Goal: Task Accomplishment & Management: Manage account settings

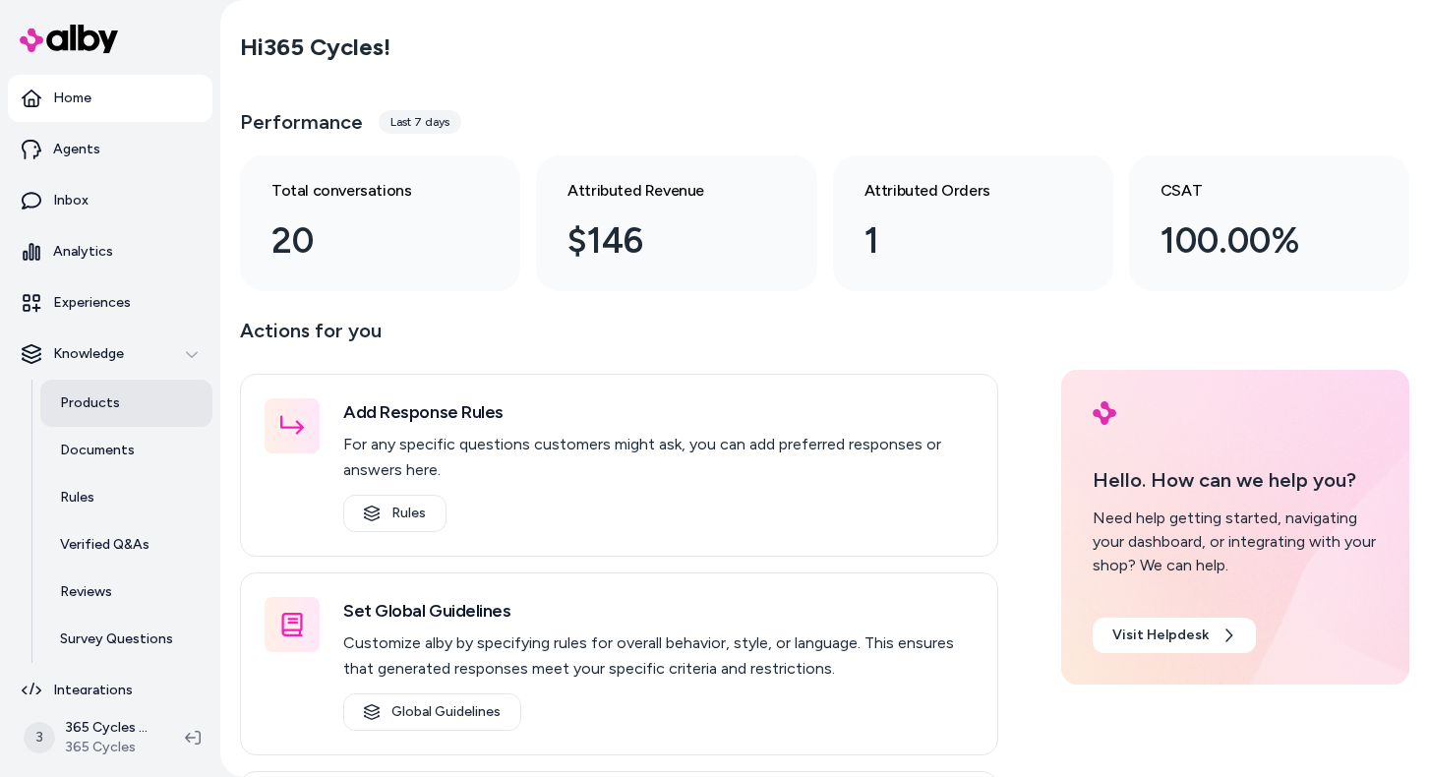
scroll to position [20, 0]
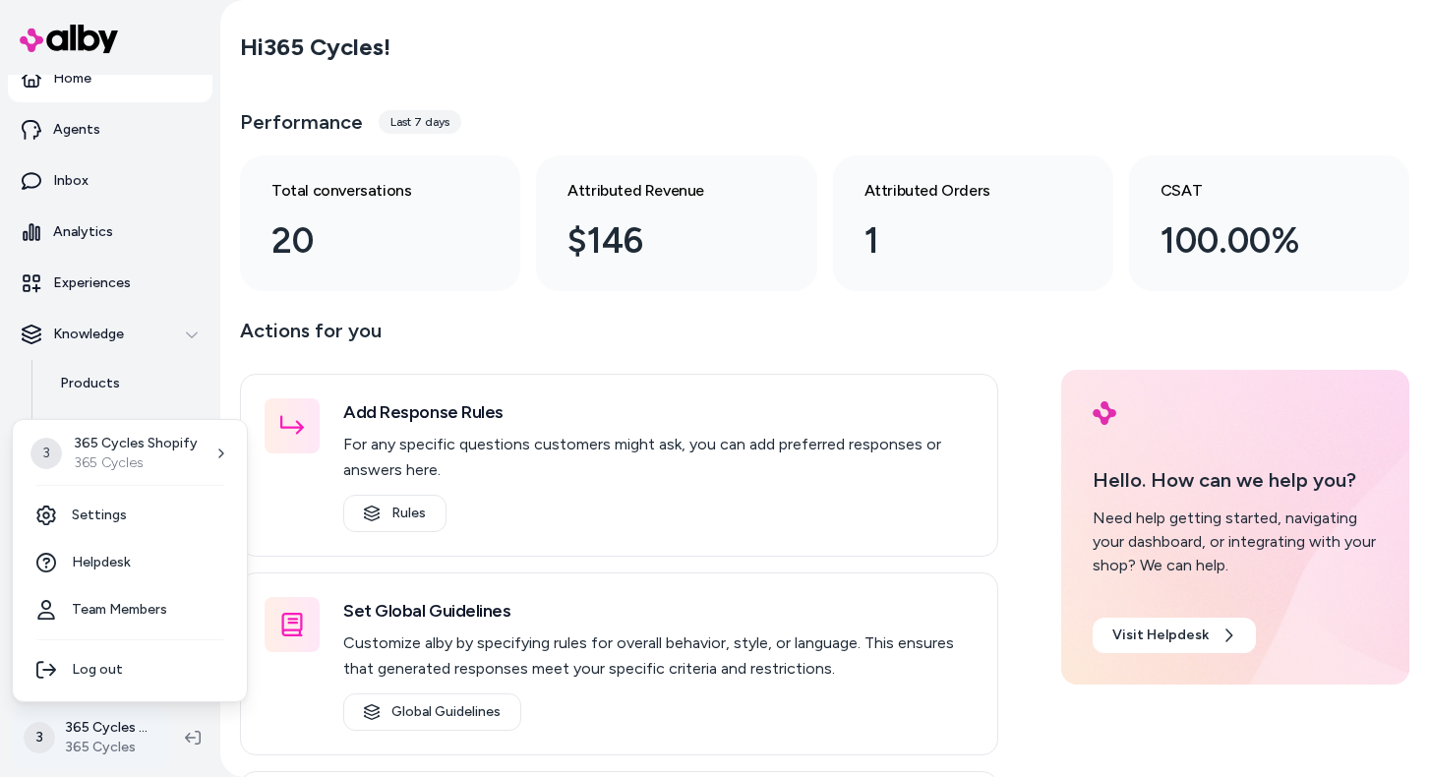
click at [79, 726] on html "Home Agents Inbox Analytics Experiences Knowledge Products Documents Rules Veri…" at bounding box center [714, 388] width 1429 height 777
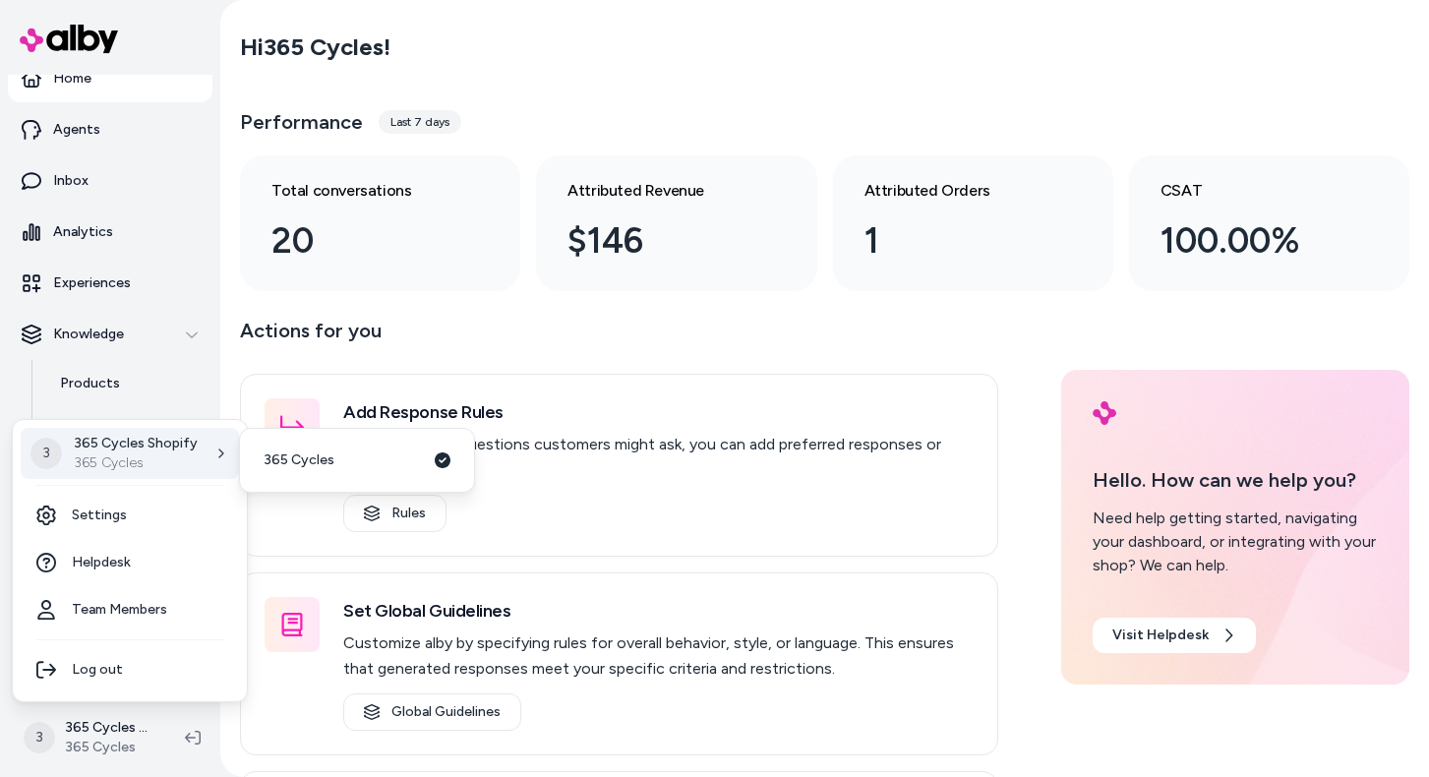
click at [120, 455] on p "365 Cycles" at bounding box center [136, 463] width 124 height 20
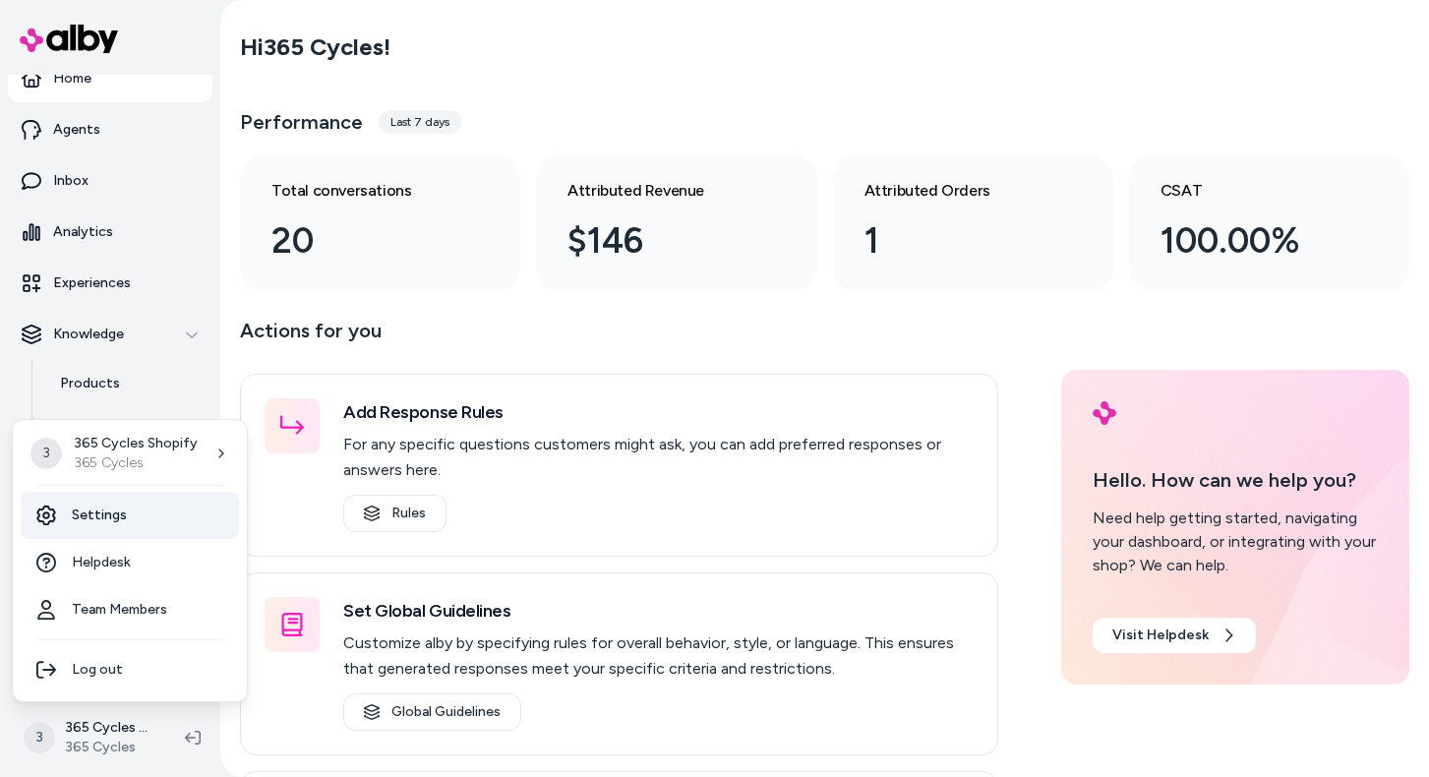
click at [90, 514] on link "Settings" at bounding box center [130, 515] width 218 height 47
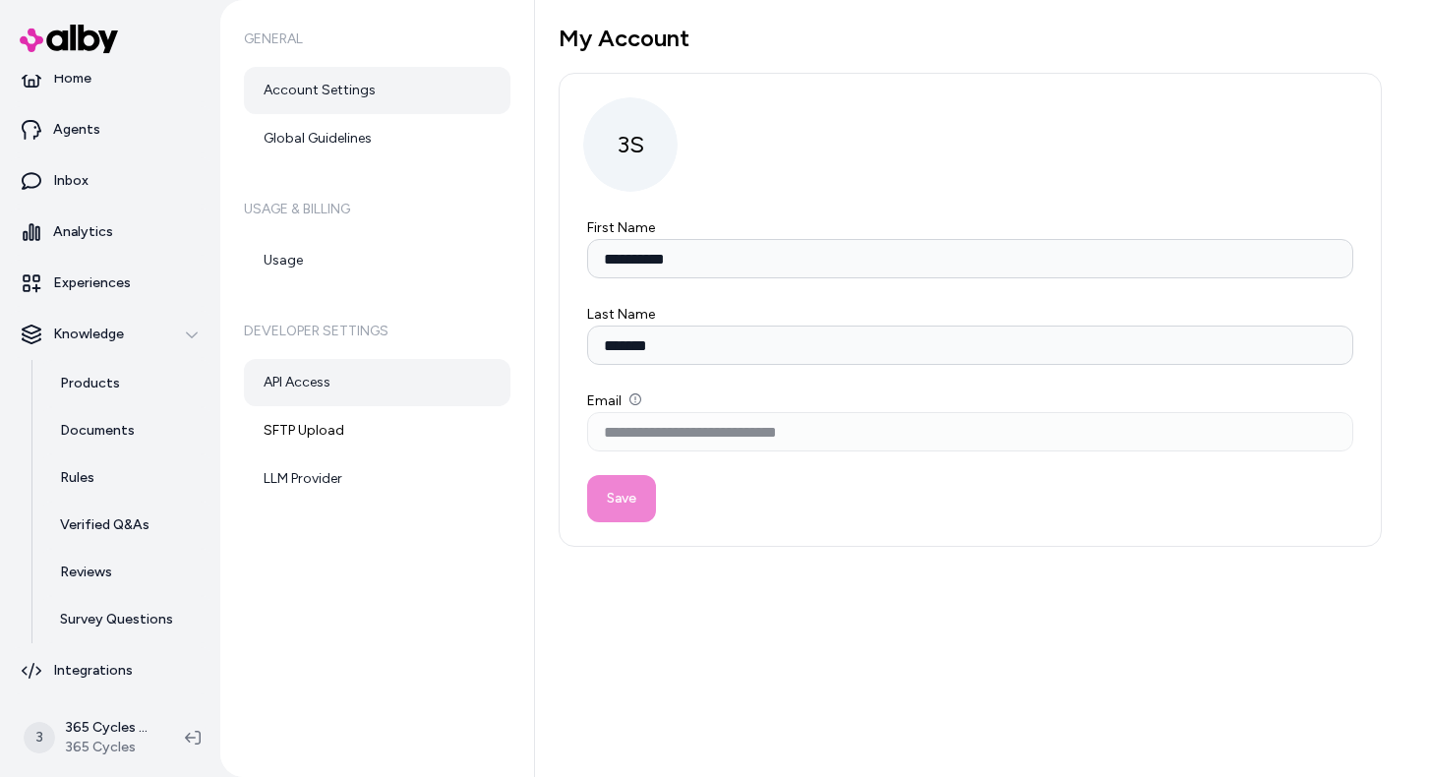
click at [317, 382] on link "API Access" at bounding box center [377, 382] width 267 height 47
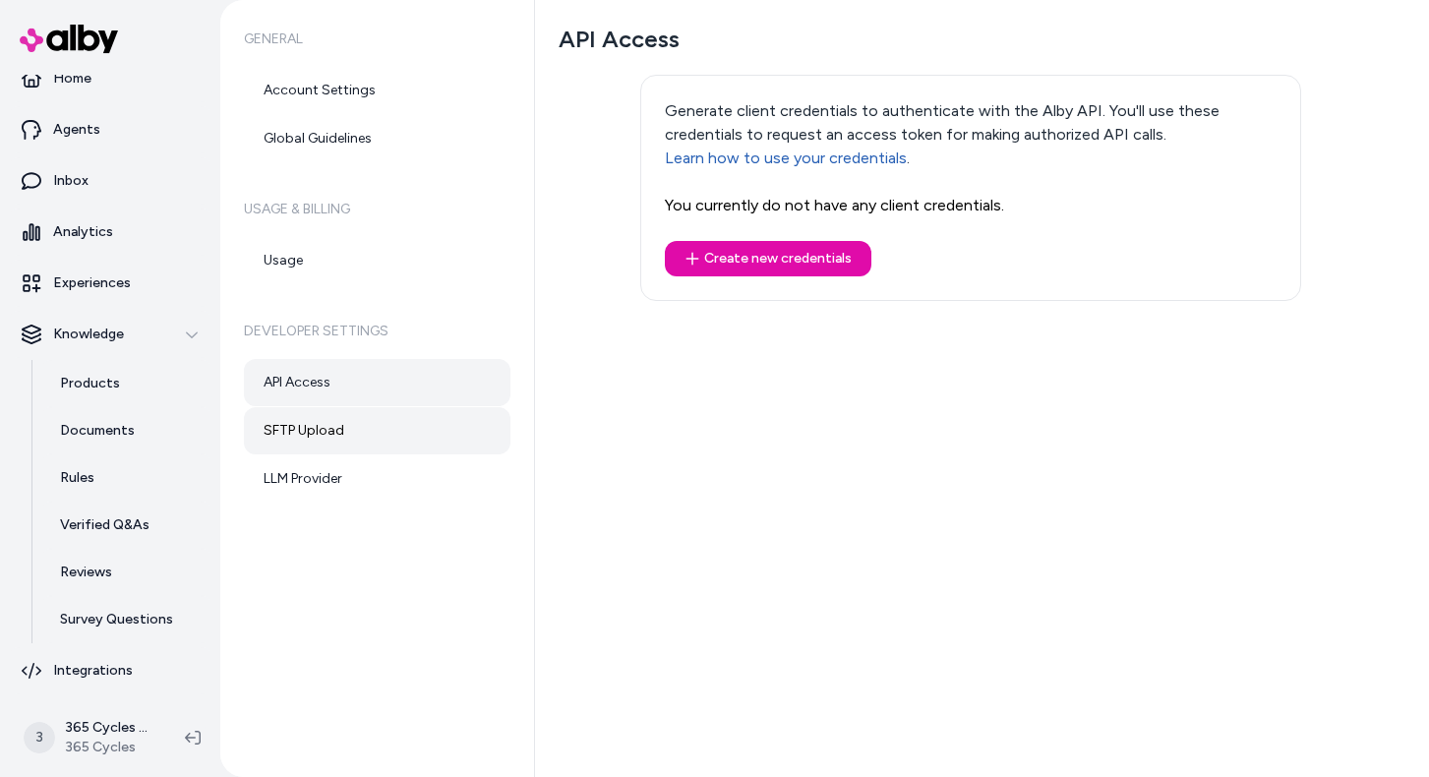
click at [320, 422] on link "SFTP Upload" at bounding box center [377, 430] width 267 height 47
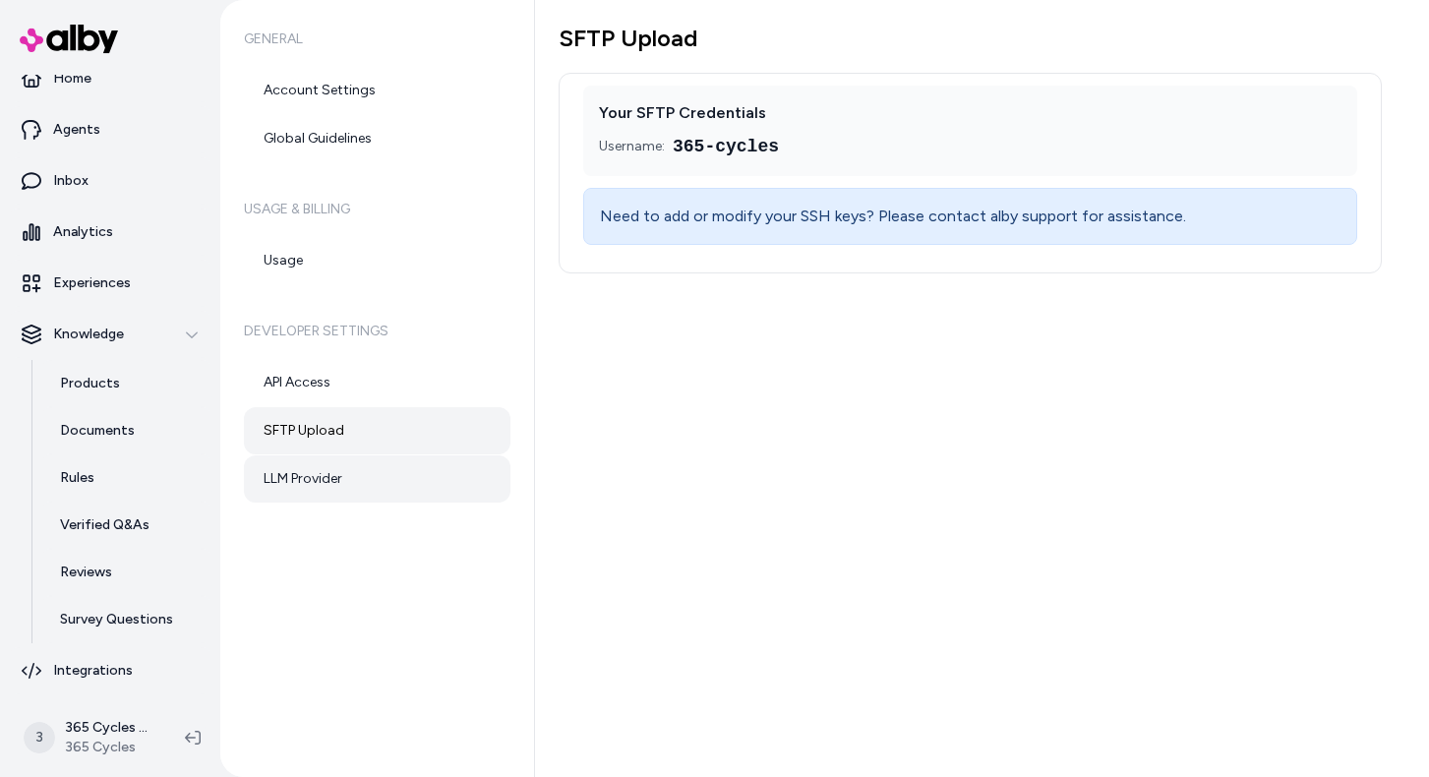
click at [328, 480] on link "LLM Provider" at bounding box center [377, 478] width 267 height 47
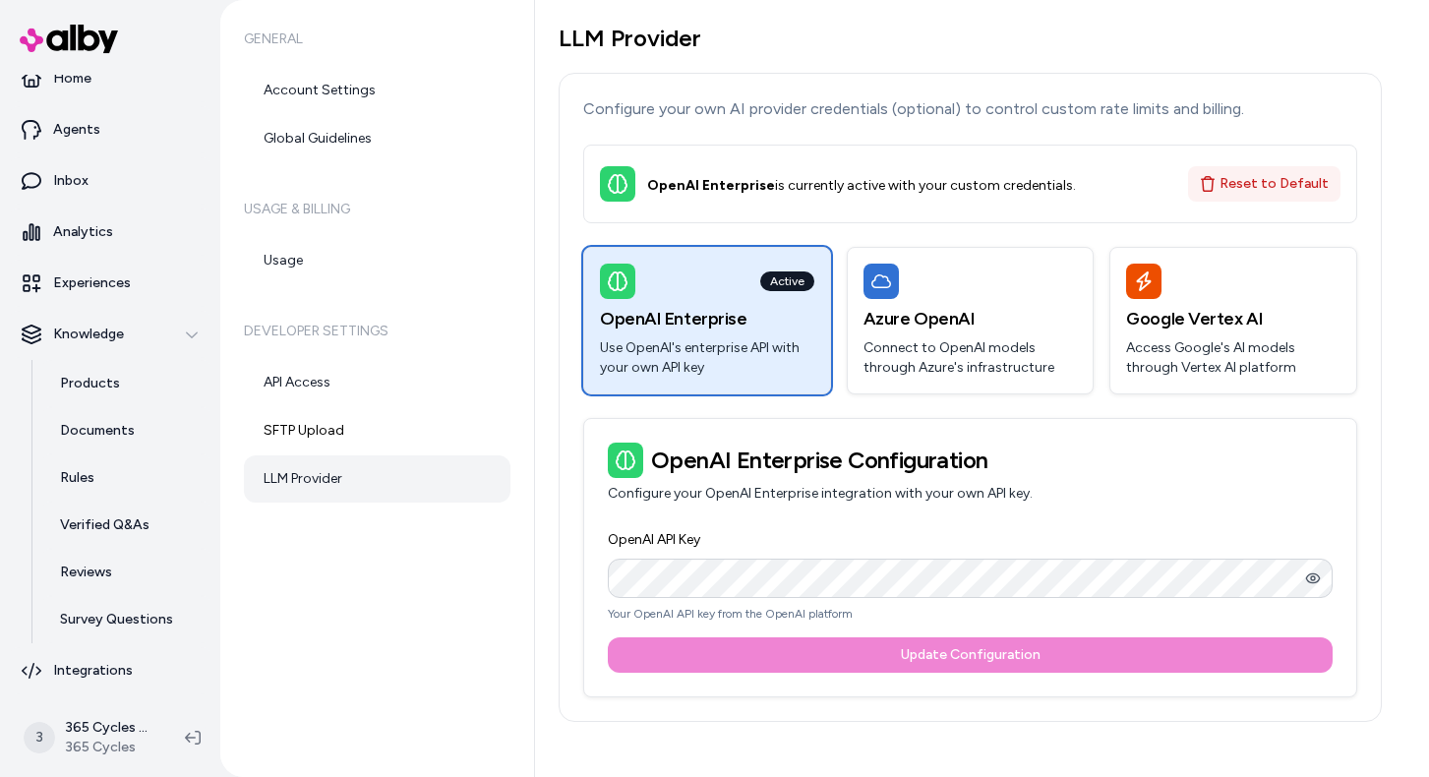
click at [1265, 191] on button "Reset to Default" at bounding box center [1264, 183] width 152 height 35
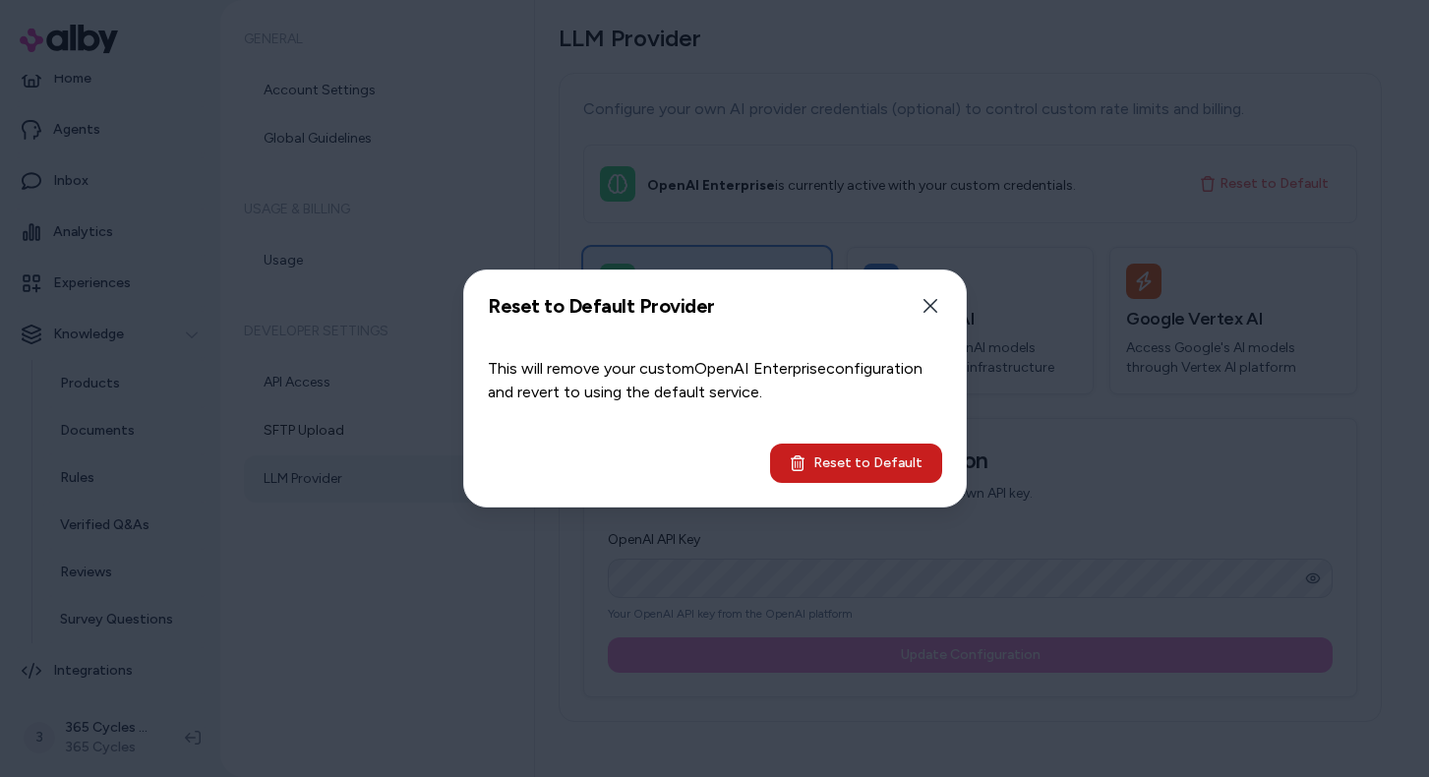
click at [871, 464] on button "Reset to Default" at bounding box center [856, 463] width 172 height 39
